Goal: Task Accomplishment & Management: Use online tool/utility

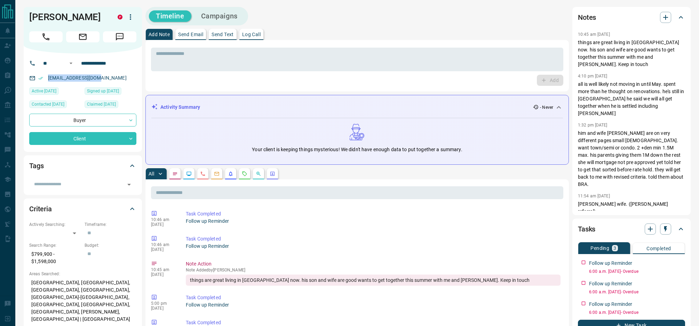
drag, startPoint x: 103, startPoint y: 80, endPoint x: 41, endPoint y: 81, distance: 62.3
click at [41, 81] on div "[EMAIL_ADDRESS][DOMAIN_NAME]" at bounding box center [82, 77] width 107 height 11
copy link "[EMAIL_ADDRESS][DOMAIN_NAME]"
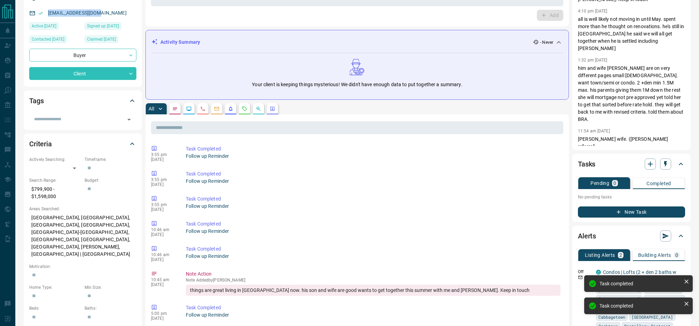
scroll to position [66, 0]
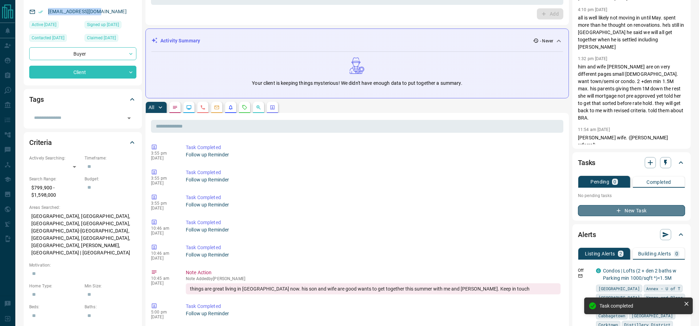
click at [642, 205] on button "New Task" at bounding box center [631, 210] width 107 height 11
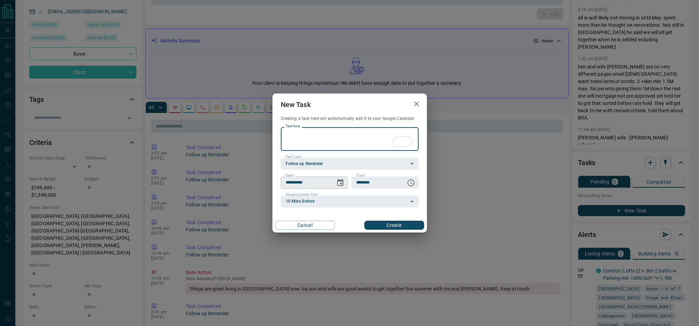
click at [338, 179] on icon "Choose date, selected date is Aug 16, 2025" at bounding box center [340, 182] width 6 height 7
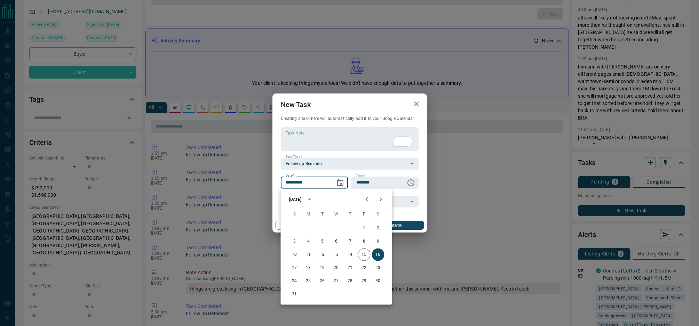
click at [380, 200] on icon "Next month" at bounding box center [380, 200] width 2 height 4
click at [364, 255] on button "14" at bounding box center [364, 255] width 13 height 13
type input "**********"
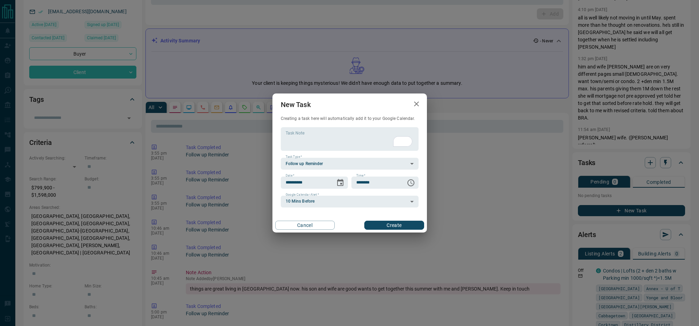
click at [410, 223] on button "Create" at bounding box center [393, 225] width 59 height 9
